Goal: Information Seeking & Learning: Check status

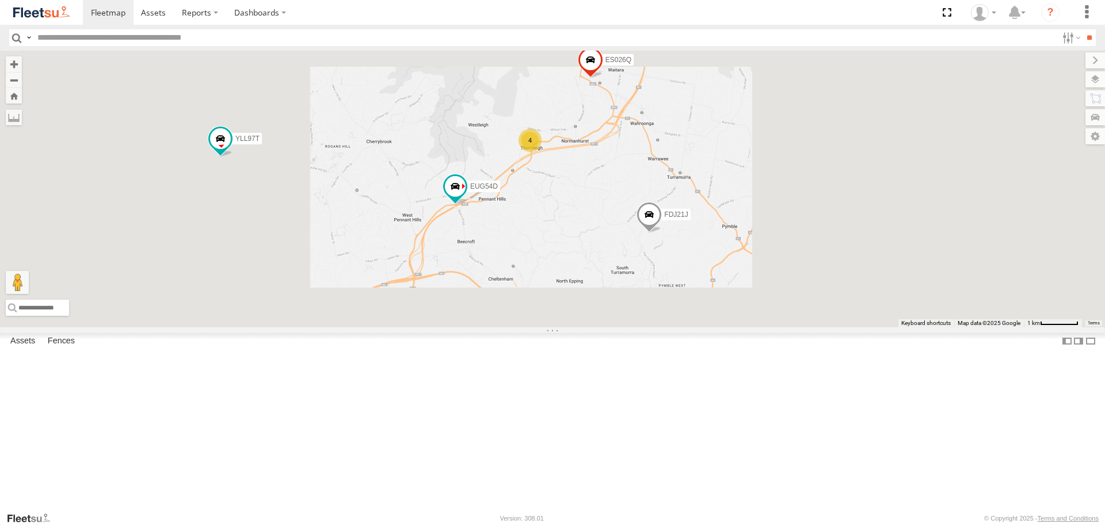
click at [746, 250] on div "EUG54D 4 FDJ21J YLL97T ES026Q" at bounding box center [552, 189] width 1105 height 276
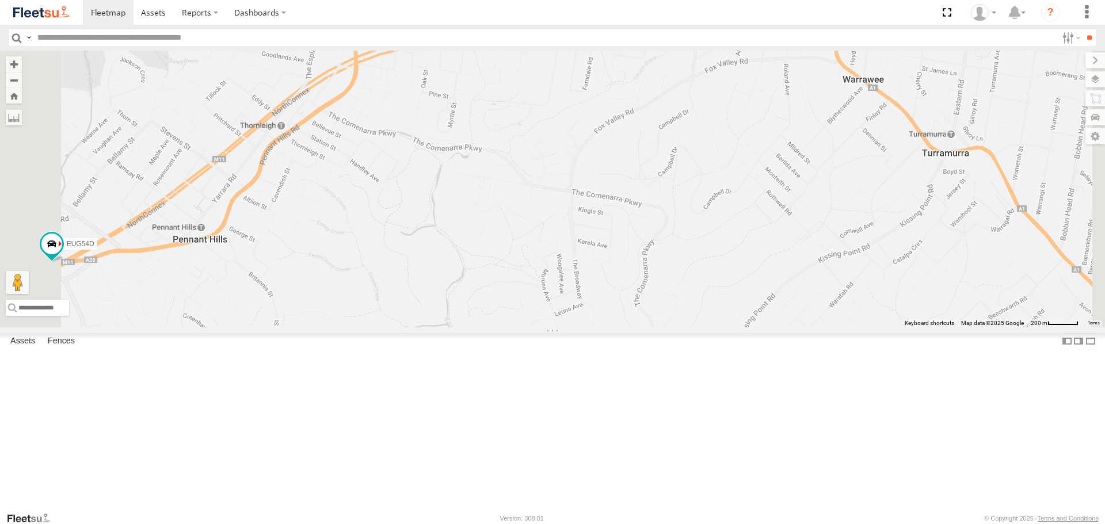
click at [507, 181] on div "EUG54D FDJ21J YLL97T ES026Q YLF23N DO57GA" at bounding box center [552, 189] width 1105 height 276
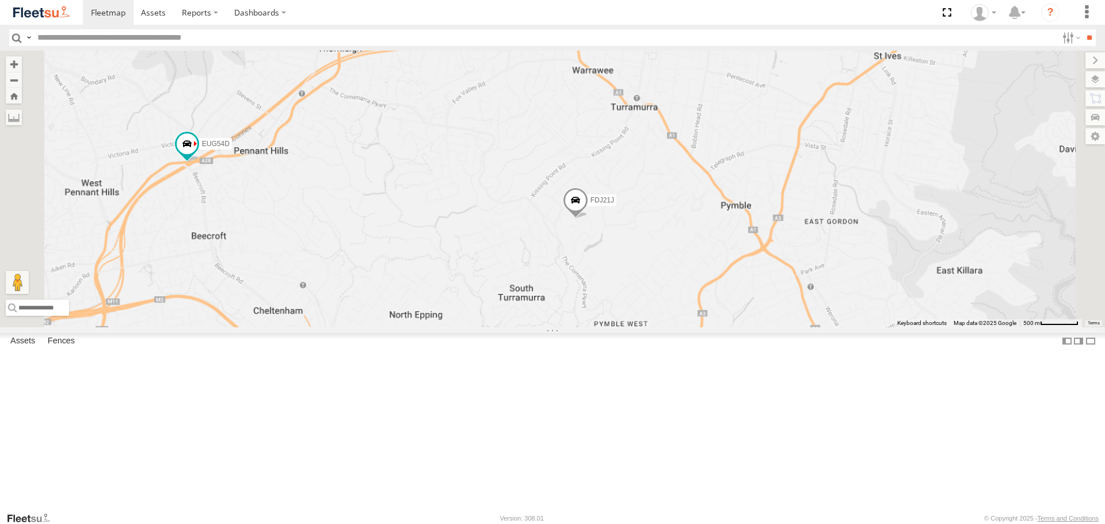
drag, startPoint x: 682, startPoint y: 301, endPoint x: 632, endPoint y: 278, distance: 55.8
click at [632, 278] on div "EUG54D FDJ21J YLL97T ES026Q 4" at bounding box center [552, 189] width 1105 height 276
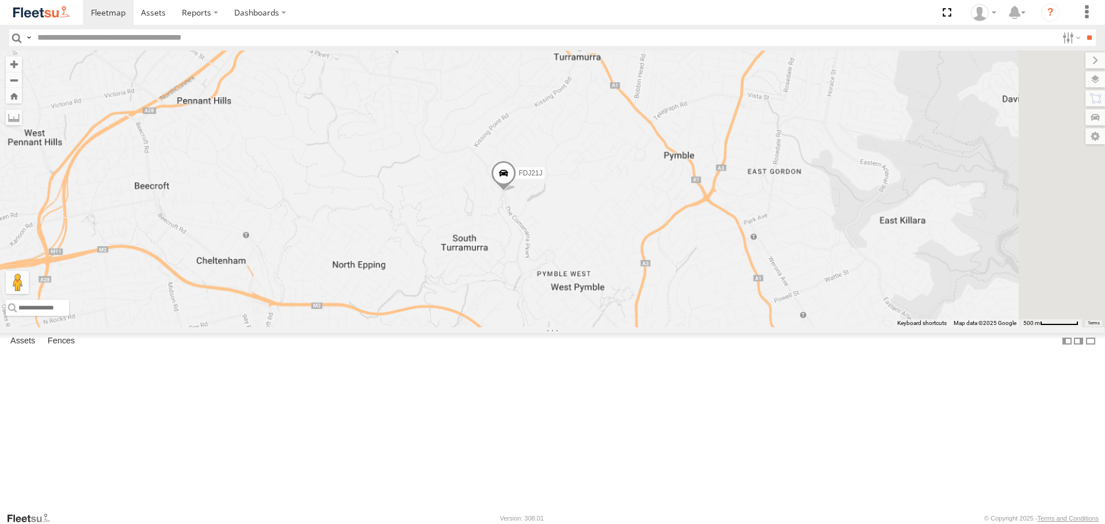
drag, startPoint x: 689, startPoint y: 330, endPoint x: 677, endPoint y: 328, distance: 12.8
click at [689, 327] on div "EUG54D FDJ21J YLL97T ES026Q 4" at bounding box center [552, 189] width 1105 height 276
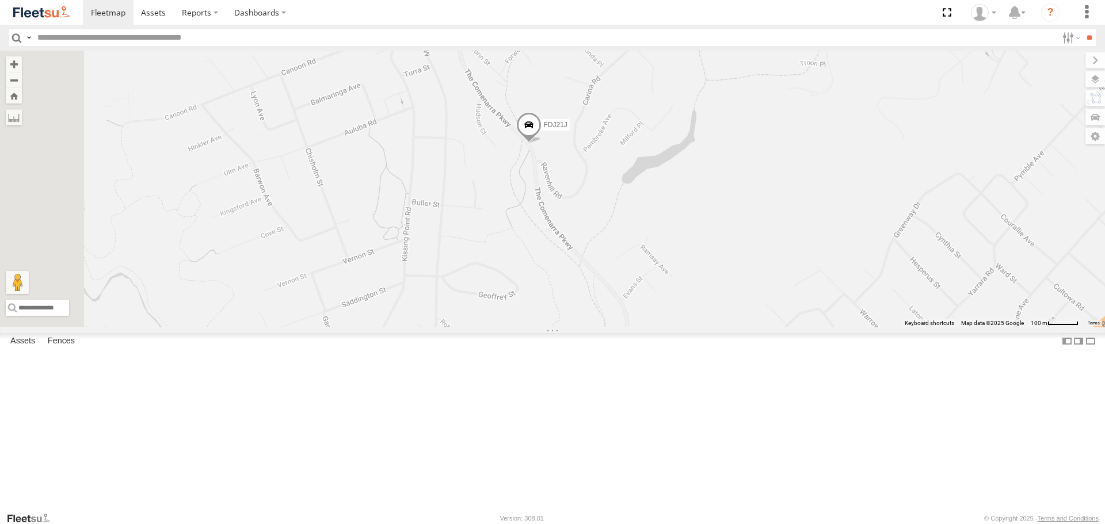
drag, startPoint x: 646, startPoint y: 258, endPoint x: 668, endPoint y: 260, distance: 22.5
click at [668, 260] on div "EUG54D FDJ21J YLL97T ES026Q" at bounding box center [552, 189] width 1105 height 276
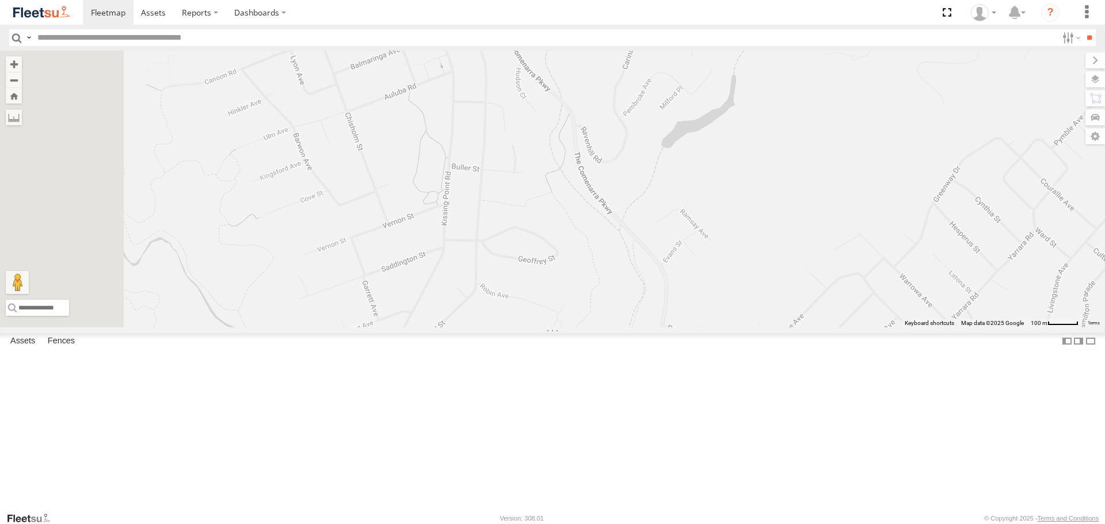
drag, startPoint x: 621, startPoint y: 228, endPoint x: 656, endPoint y: 198, distance: 46.1
click at [656, 198] on div "FDJ21J" at bounding box center [552, 189] width 1105 height 276
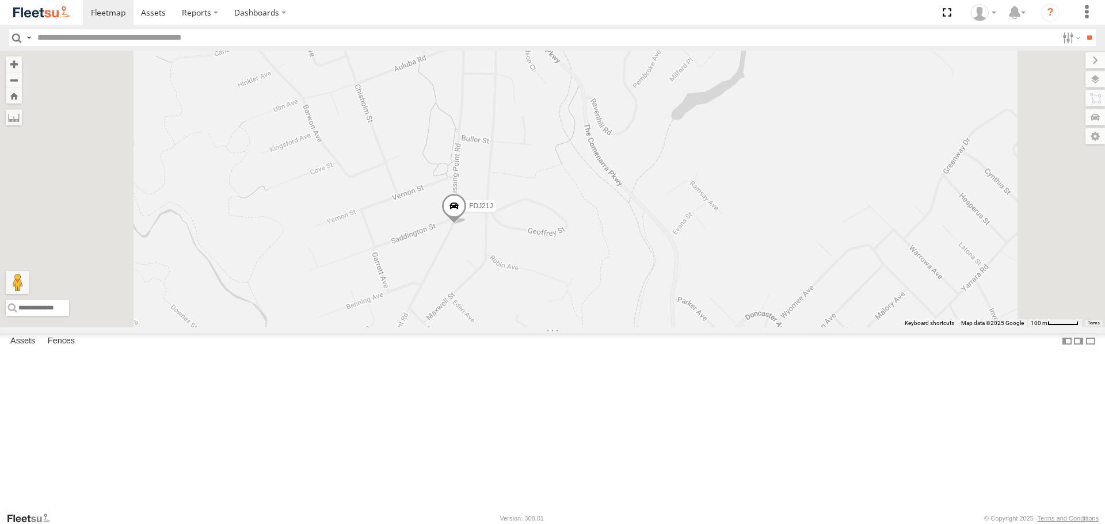
drag, startPoint x: 578, startPoint y: 376, endPoint x: 589, endPoint y: 339, distance: 38.8
click at [589, 327] on div "FDJ21J" at bounding box center [552, 189] width 1105 height 276
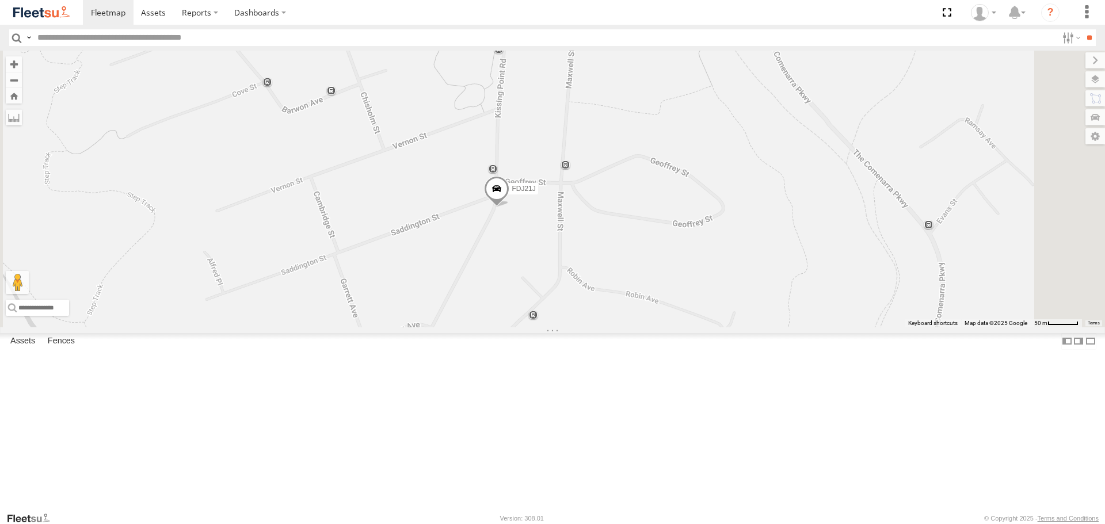
click at [509, 207] on span at bounding box center [496, 191] width 25 height 31
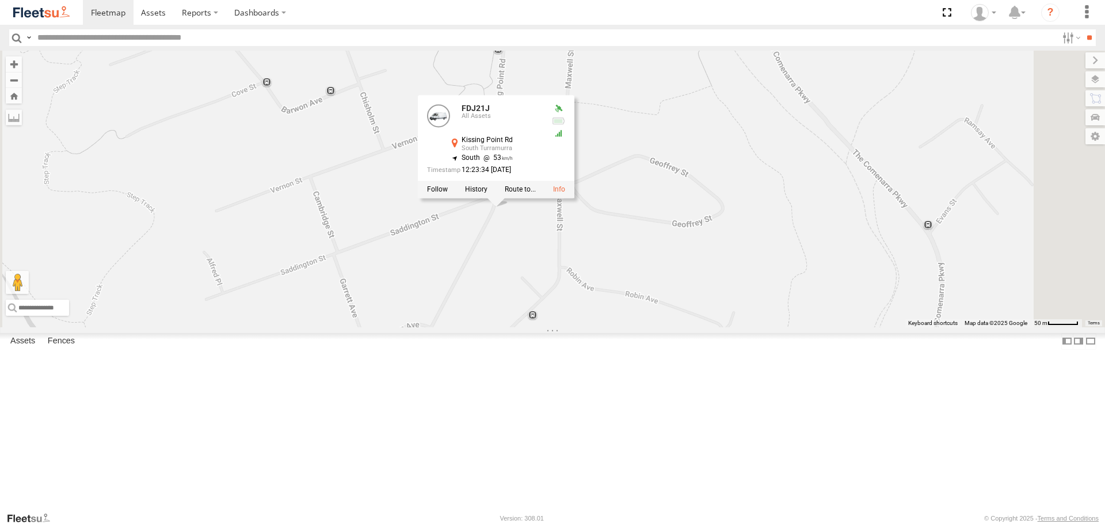
click at [628, 327] on div "FDJ21J FDJ21J All Assets [GEOGRAPHIC_DATA] -33.75468 , 151.11242 South 53 12:23…" at bounding box center [552, 189] width 1105 height 276
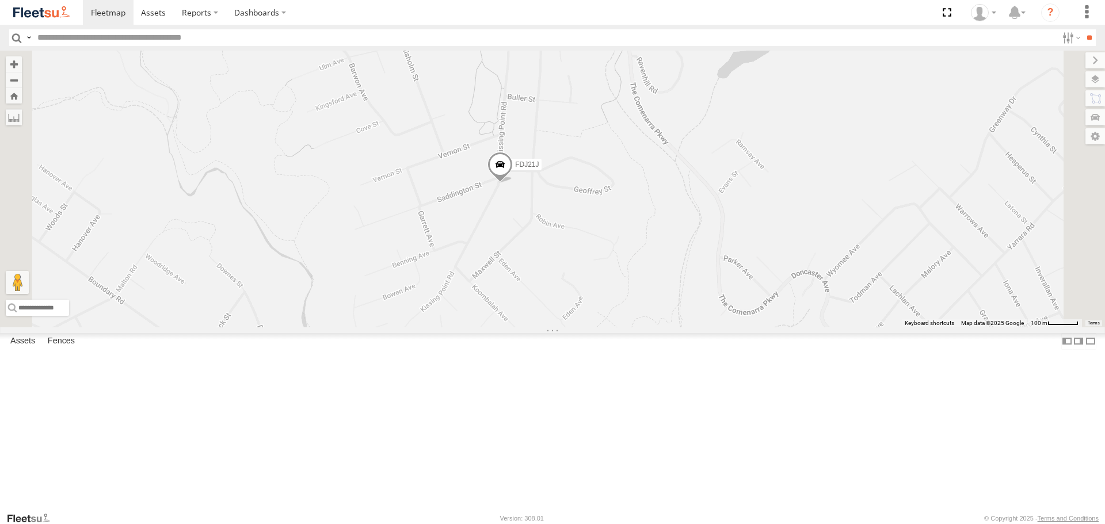
drag, startPoint x: 616, startPoint y: 345, endPoint x: 632, endPoint y: 297, distance: 51.1
click at [632, 297] on div "FDJ21J" at bounding box center [552, 189] width 1105 height 276
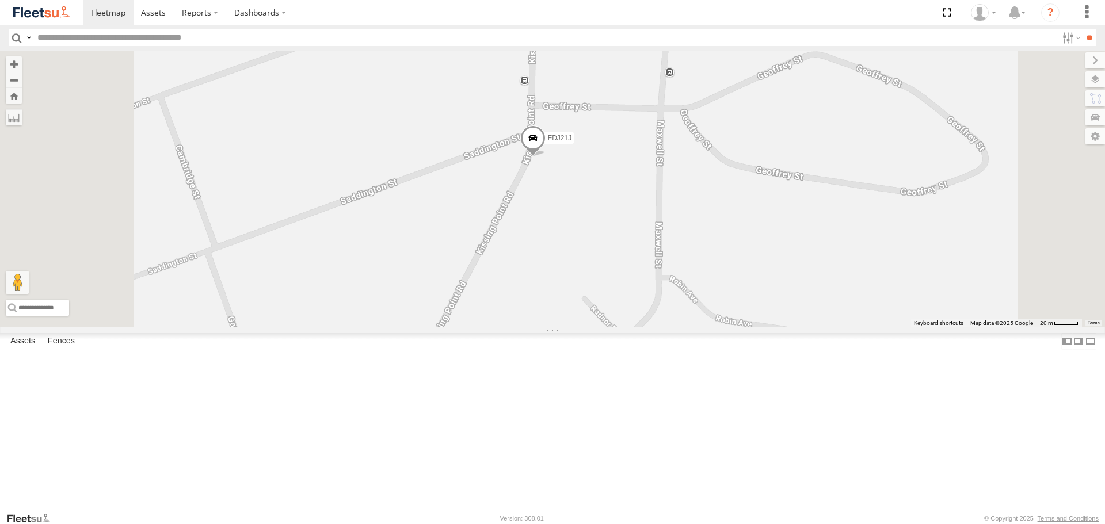
drag, startPoint x: 651, startPoint y: 282, endPoint x: 652, endPoint y: 290, distance: 8.1
click at [652, 290] on div "FDJ21J" at bounding box center [552, 189] width 1105 height 276
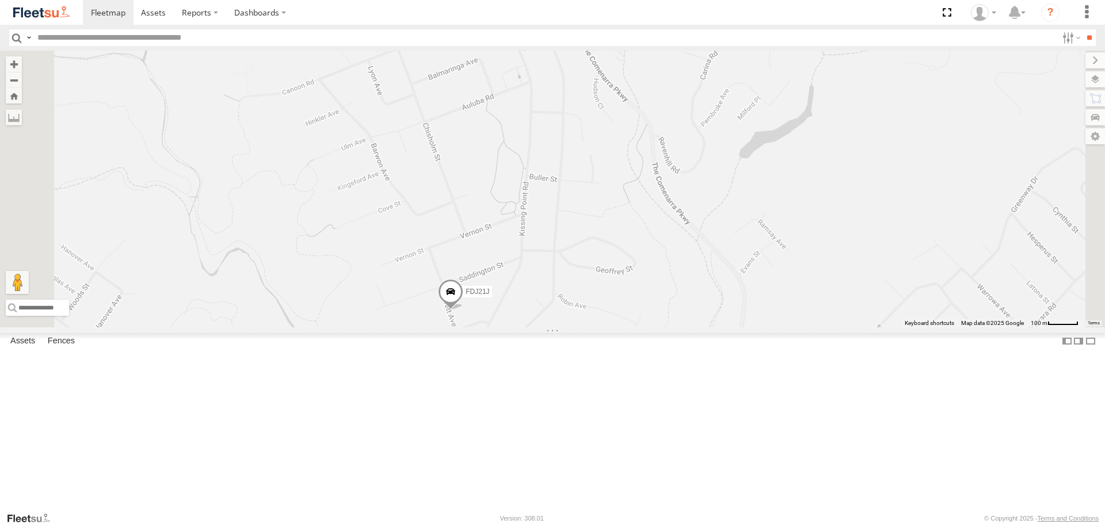
drag, startPoint x: 533, startPoint y: 228, endPoint x: 583, endPoint y: 321, distance: 105.5
click at [583, 321] on div "FDJ21J" at bounding box center [552, 189] width 1105 height 276
drag, startPoint x: 574, startPoint y: 191, endPoint x: 580, endPoint y: 255, distance: 64.7
click at [580, 255] on div "FDJ21J DO57GA" at bounding box center [552, 189] width 1105 height 276
drag, startPoint x: 601, startPoint y: 402, endPoint x: 597, endPoint y: 347, distance: 54.2
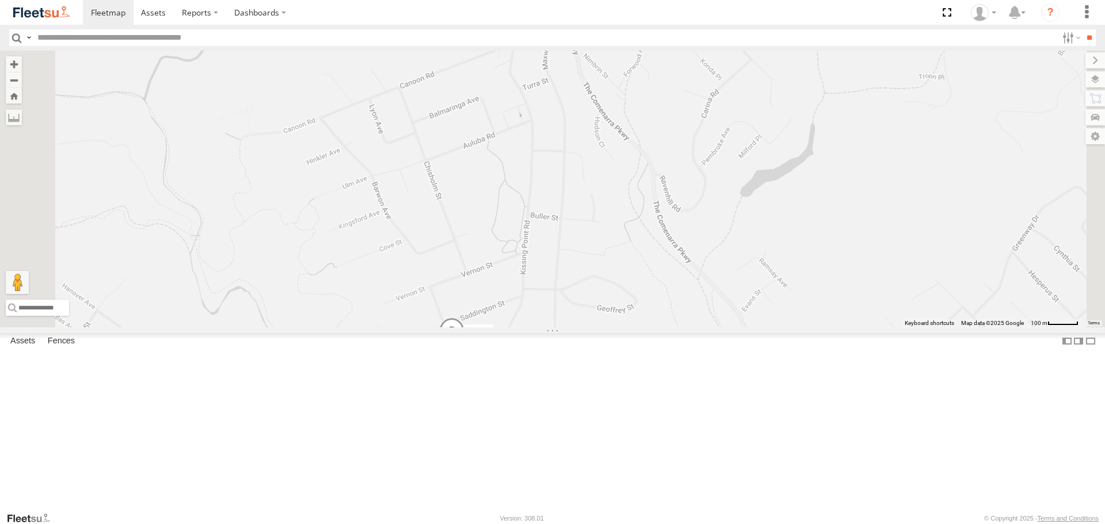
click at [597, 327] on div "FDJ21J DO57GA" at bounding box center [552, 189] width 1105 height 276
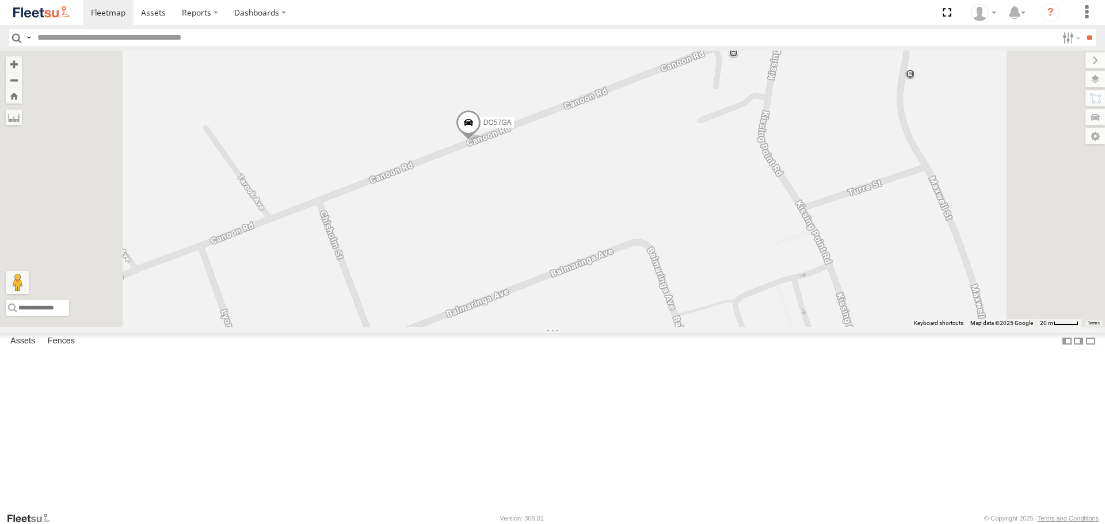
drag, startPoint x: 583, startPoint y: 155, endPoint x: 572, endPoint y: 246, distance: 91.0
click at [572, 246] on div "FDJ21J DO57GA" at bounding box center [552, 189] width 1105 height 276
